Goal: Task Accomplishment & Management: Complete application form

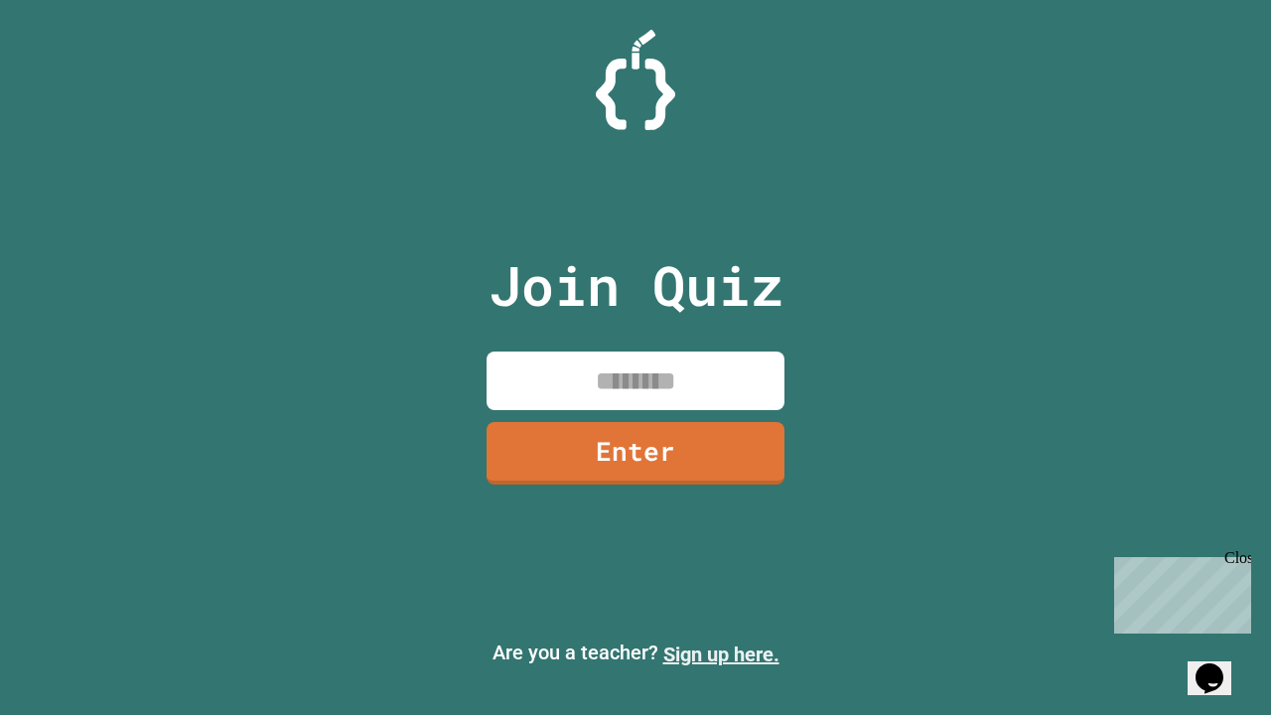
click at [721, 655] on link "Sign up here." at bounding box center [722, 655] width 116 height 24
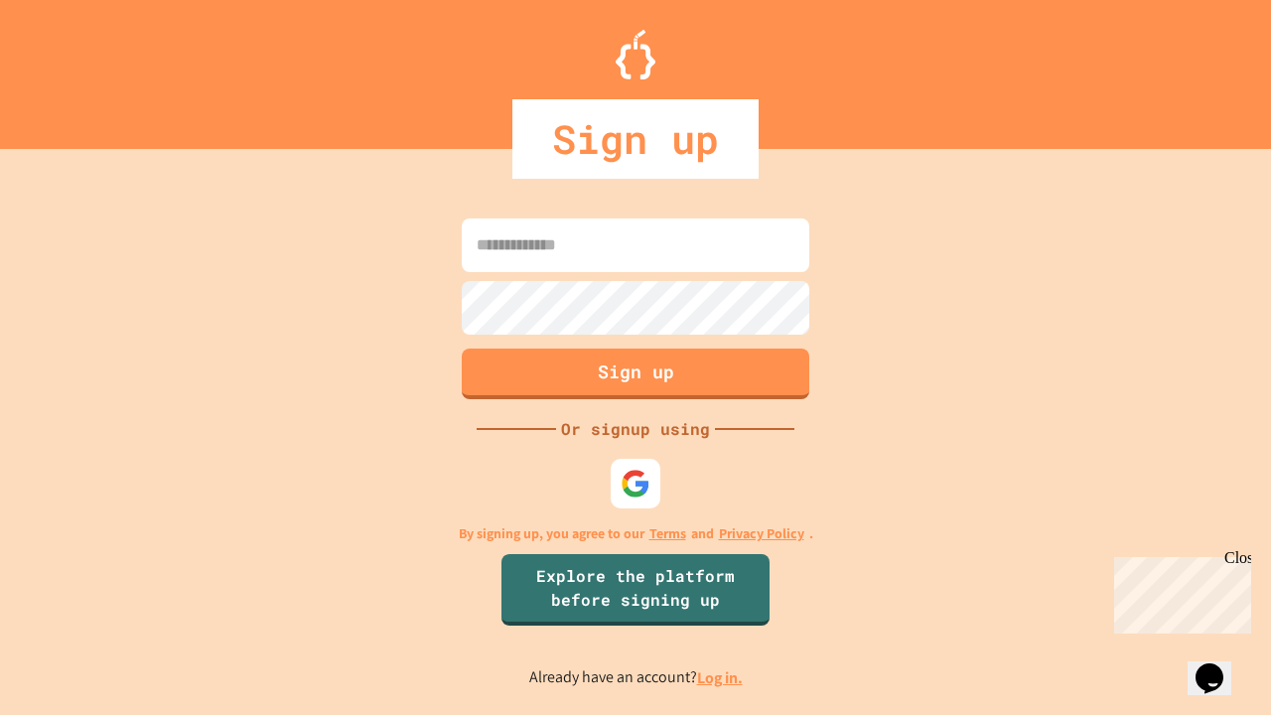
click at [721, 677] on link "Log in." at bounding box center [720, 678] width 46 height 21
